Goal: Entertainment & Leisure: Consume media (video, audio)

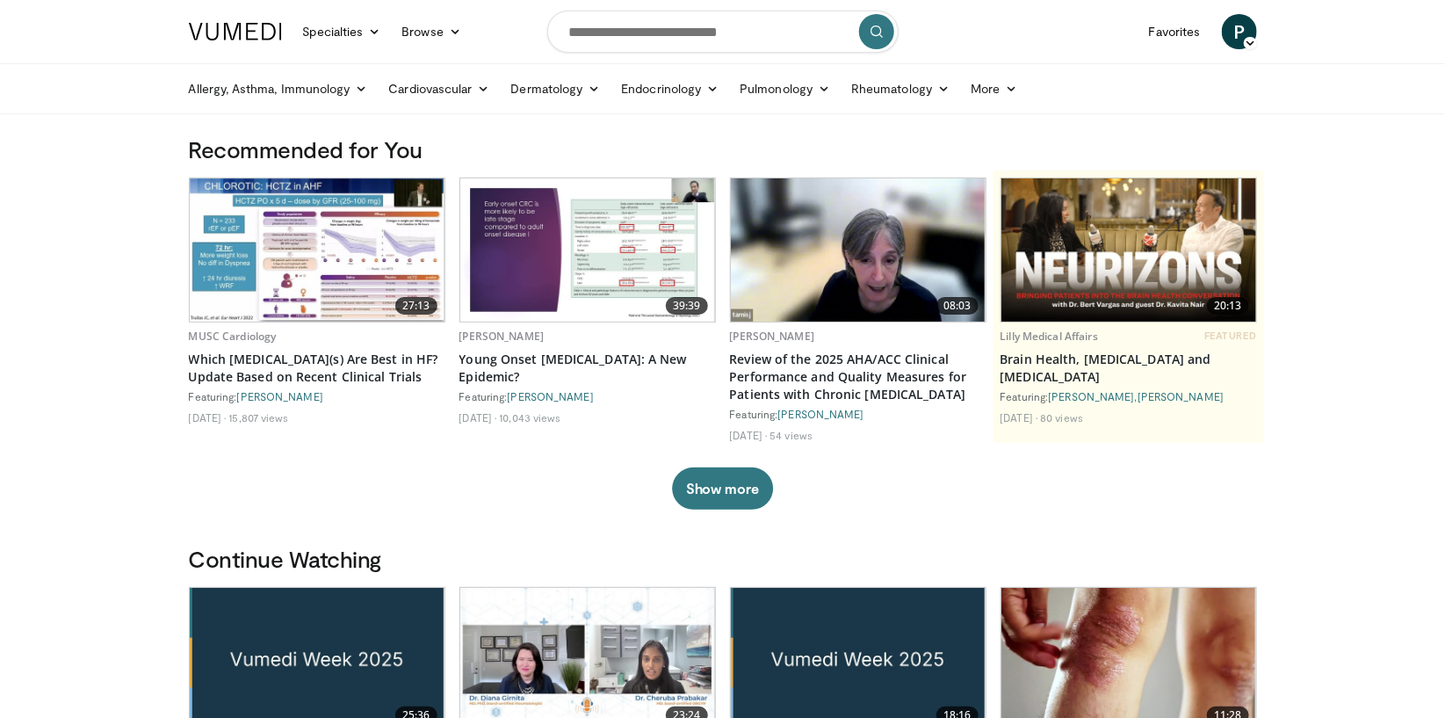
click at [604, 260] on img at bounding box center [587, 249] width 255 height 143
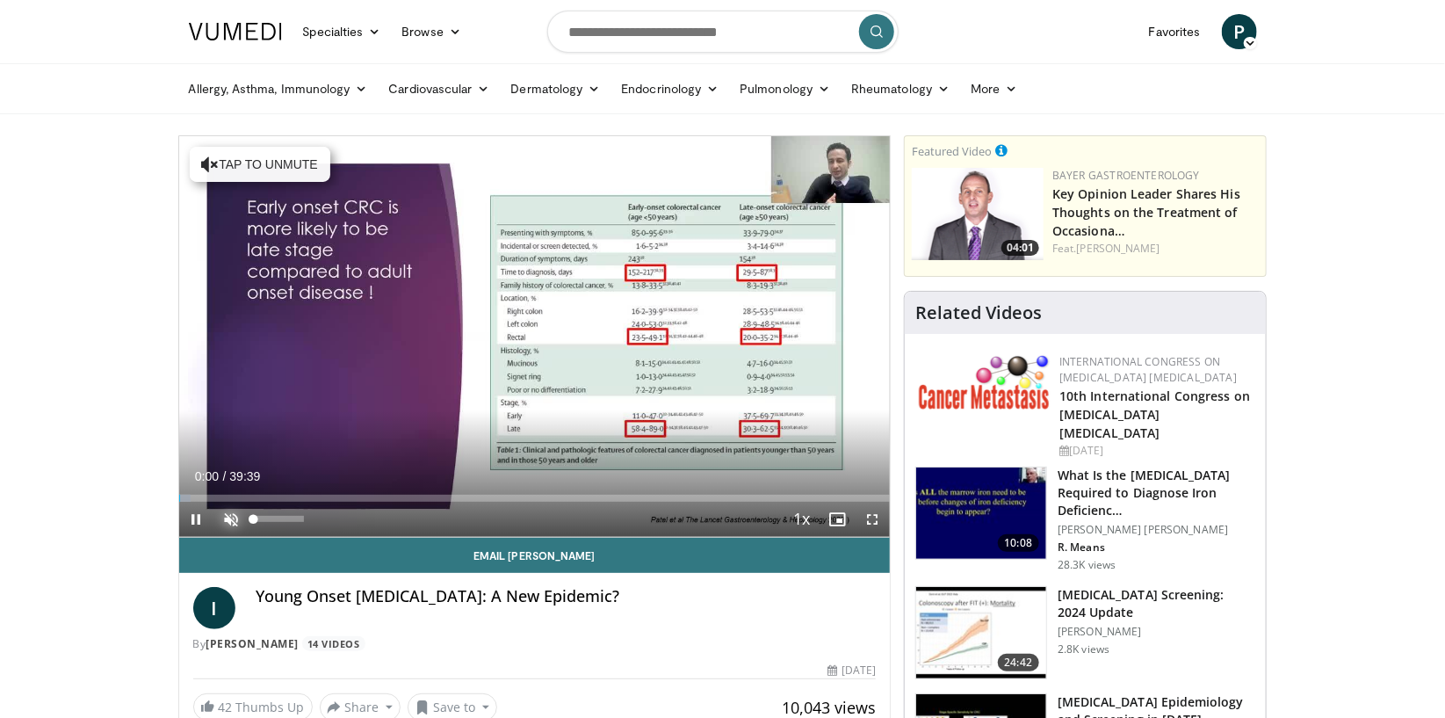
click at [236, 518] on span "Video Player" at bounding box center [231, 519] width 35 height 35
